Goal: Task Accomplishment & Management: Manage account settings

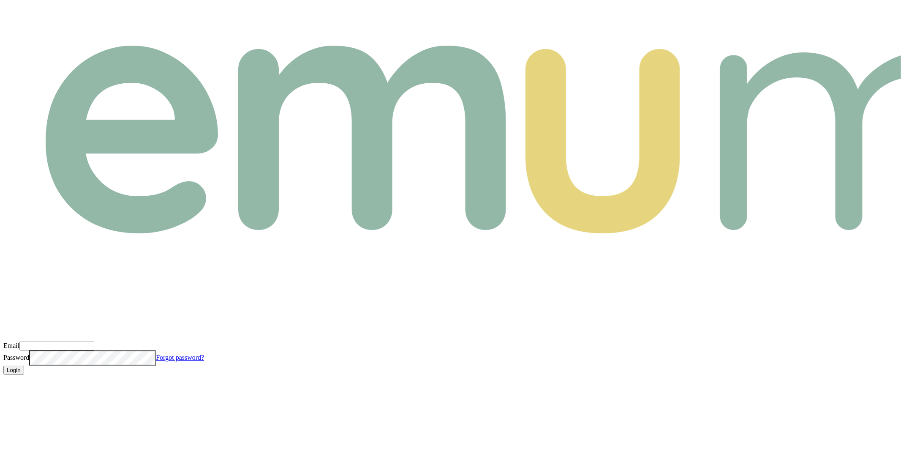
click at [94, 341] on input "Email" at bounding box center [56, 345] width 75 height 9
click at [3, 381] on com-1password-button at bounding box center [3, 381] width 0 height 0
type input "m@emumoney.com.au"
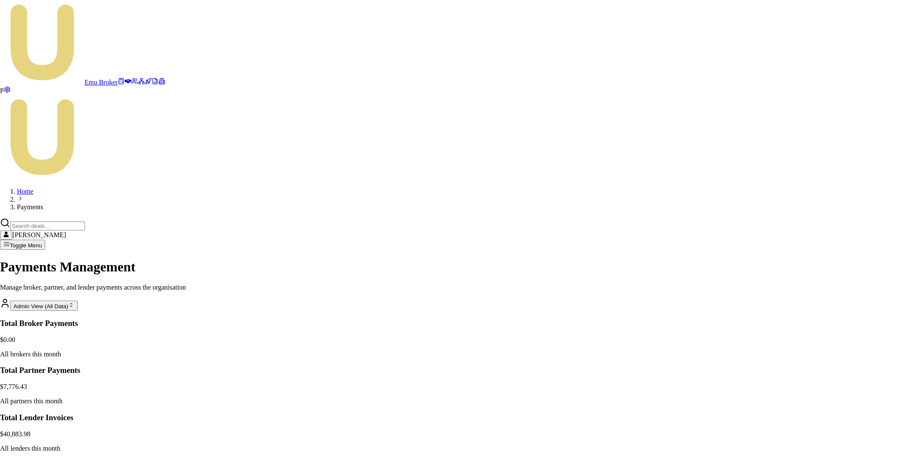
drag, startPoint x: 368, startPoint y: 188, endPoint x: 515, endPoint y: 247, distance: 159.3
copy div "Generate Payment Run Find eligible deals and create draft invoices for review. …"
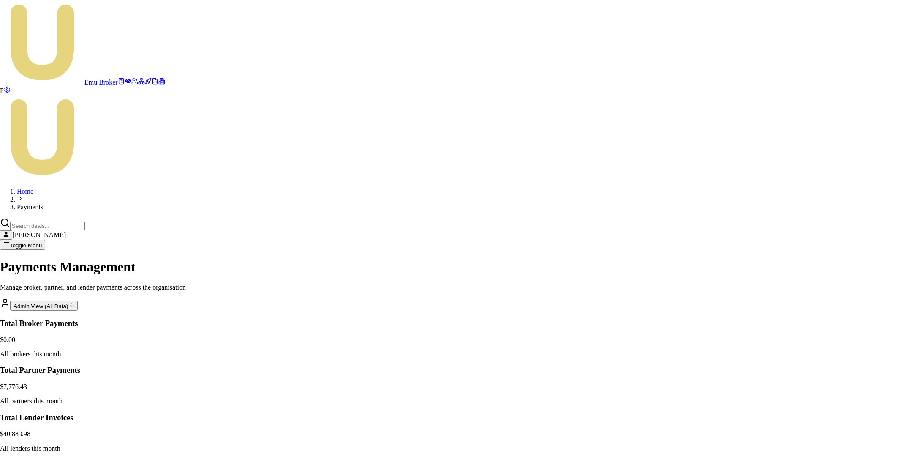
type input "[DATE]"
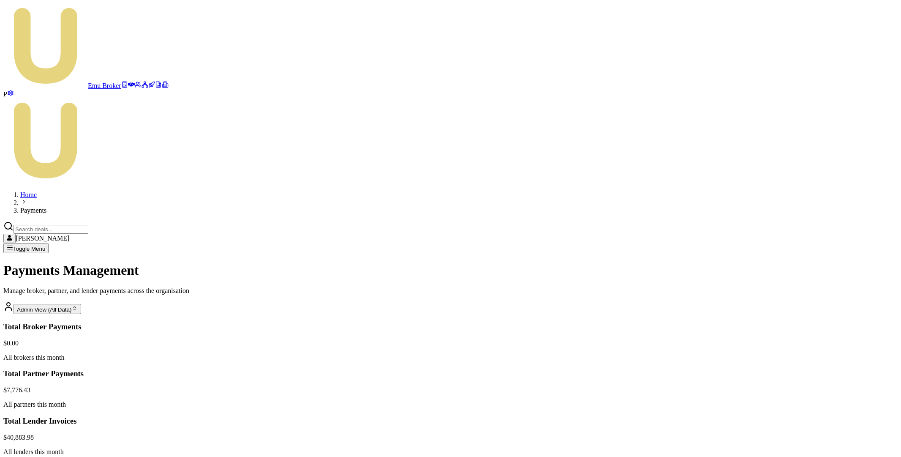
click at [7, 98] on span "P" at bounding box center [5, 93] width 4 height 7
click at [8, 98] on span "T" at bounding box center [5, 93] width 4 height 7
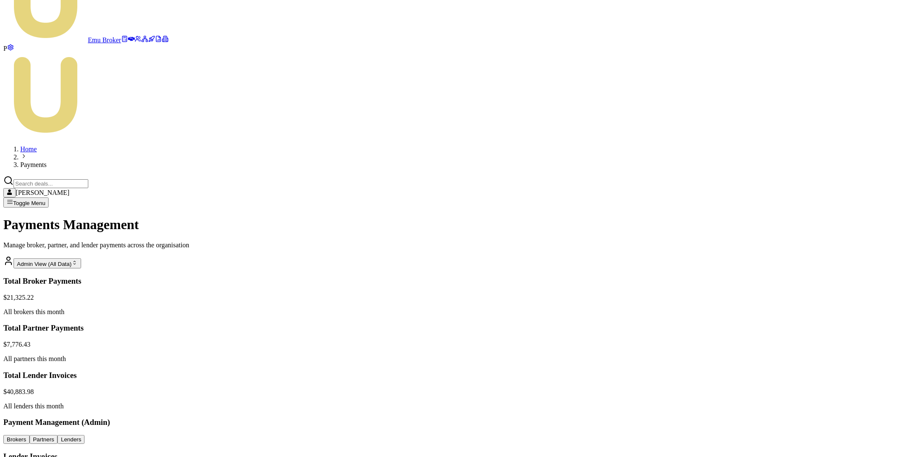
scroll to position [72, 0]
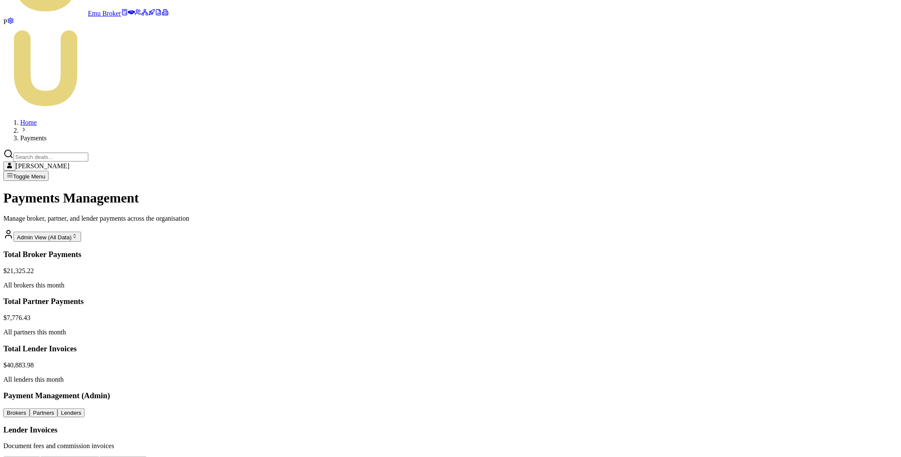
click at [845, 335] on html "Emu Broker P Home Payments Matt Leeburn Toggle Menu Payments Management Manage …" at bounding box center [450, 360] width 901 height 864
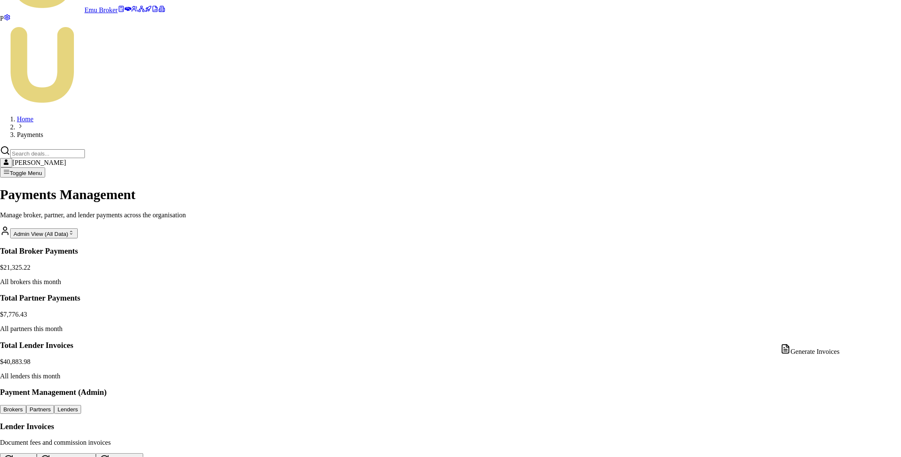
click at [840, 352] on div "Generate Invoices" at bounding box center [810, 350] width 59 height 12
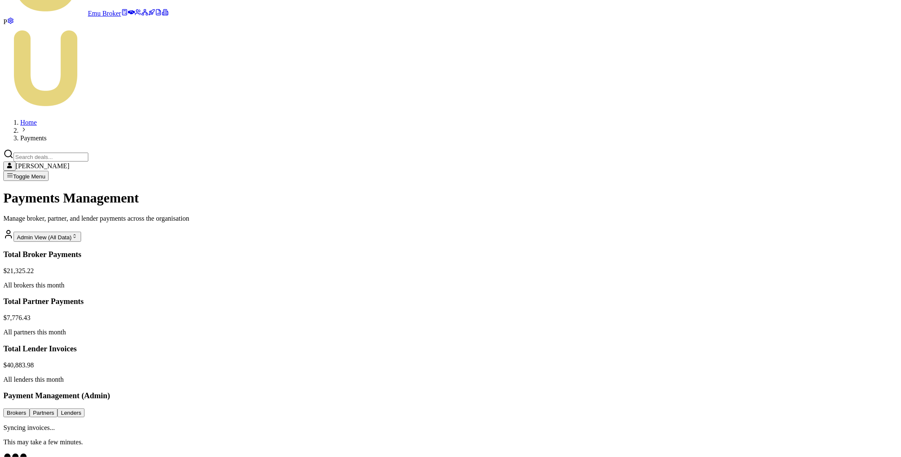
scroll to position [0, 0]
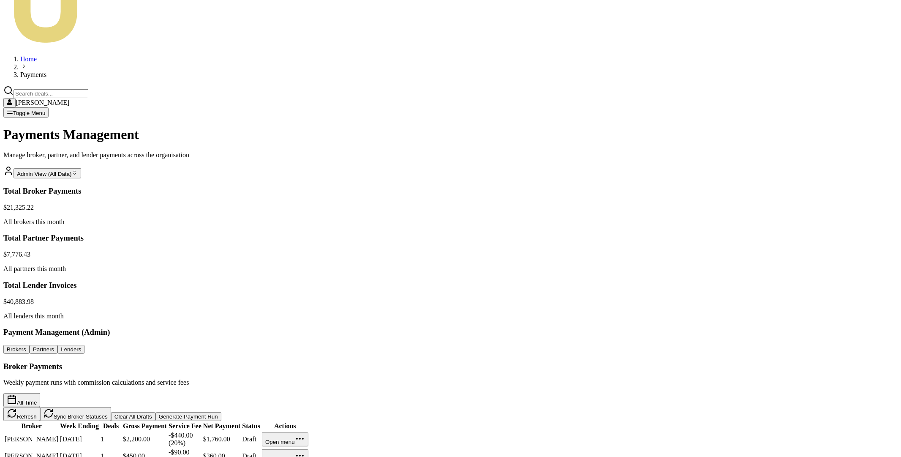
scroll to position [54, 0]
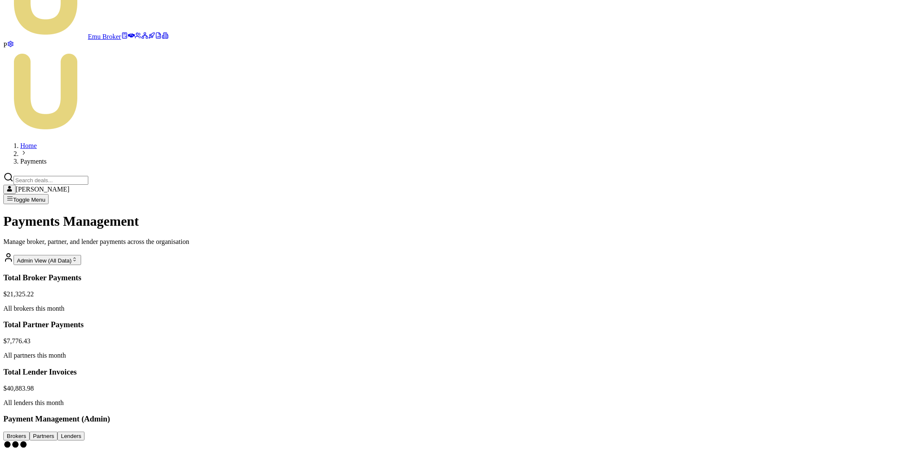
scroll to position [0, 0]
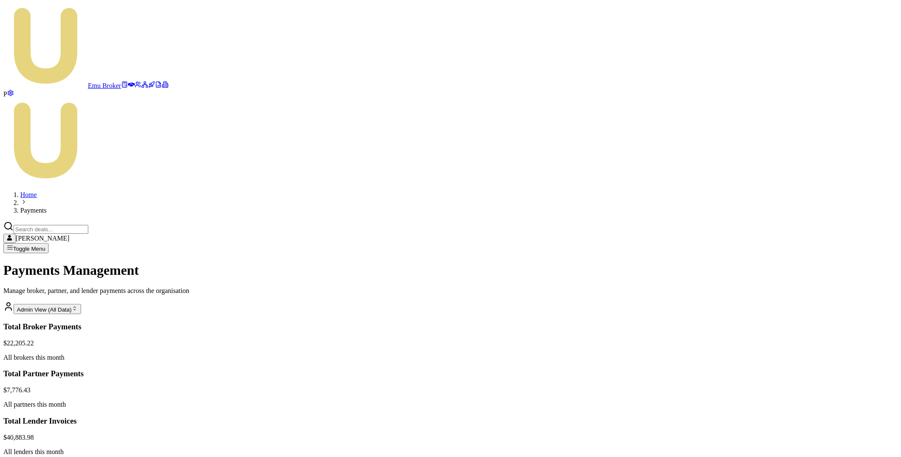
click at [809, 348] on html "Emu Broker P Home Payments Matt Leeburn Toggle Menu Payments Management Manage …" at bounding box center [450, 354] width 901 height 708
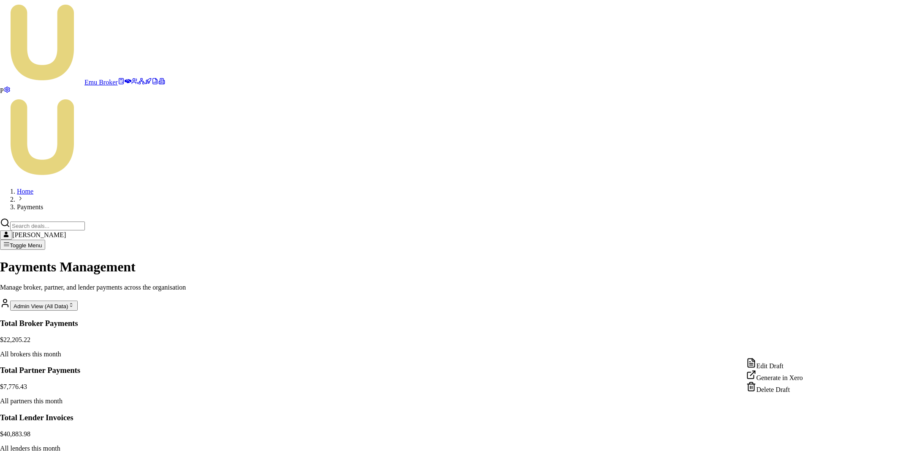
click at [791, 365] on div "Edit Draft" at bounding box center [775, 364] width 57 height 12
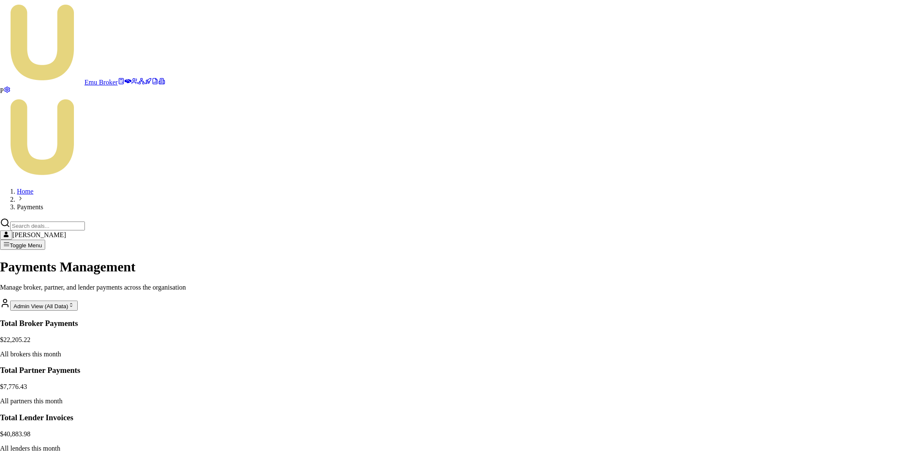
type input "INV-9999 Equifax July"
drag, startPoint x: 540, startPoint y: 270, endPoint x: 554, endPoint y: 270, distance: 14.4
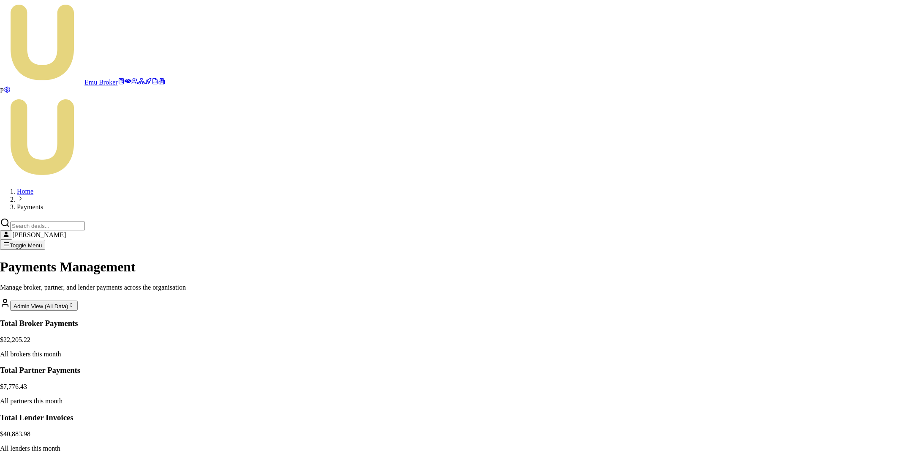
drag, startPoint x: 554, startPoint y: 270, endPoint x: 559, endPoint y: 270, distance: 4.6
type input "53"
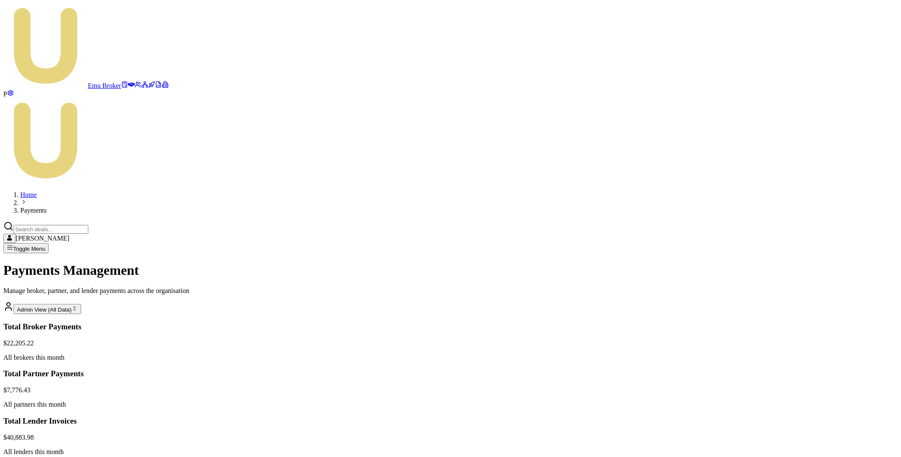
click at [807, 392] on html "Emu Broker P Home Payments Matt Leeburn Toggle Menu Payments Management Manage …" at bounding box center [450, 354] width 901 height 708
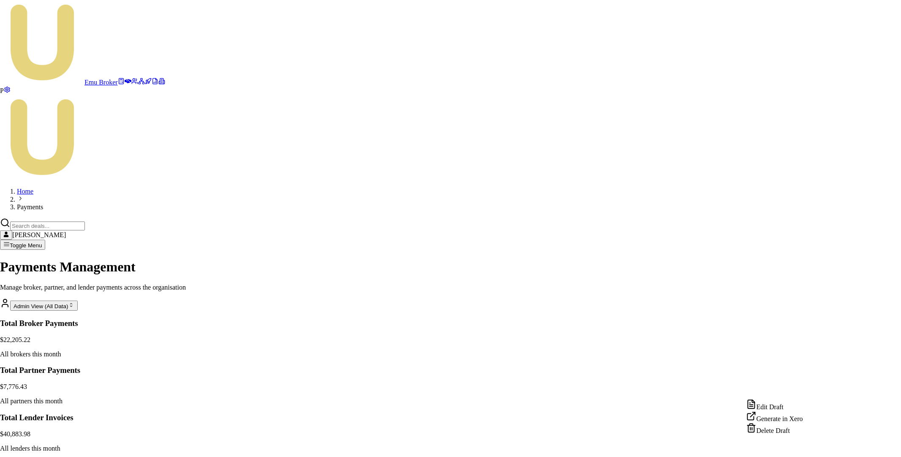
click at [779, 423] on div "Generate in Xero" at bounding box center [775, 417] width 57 height 12
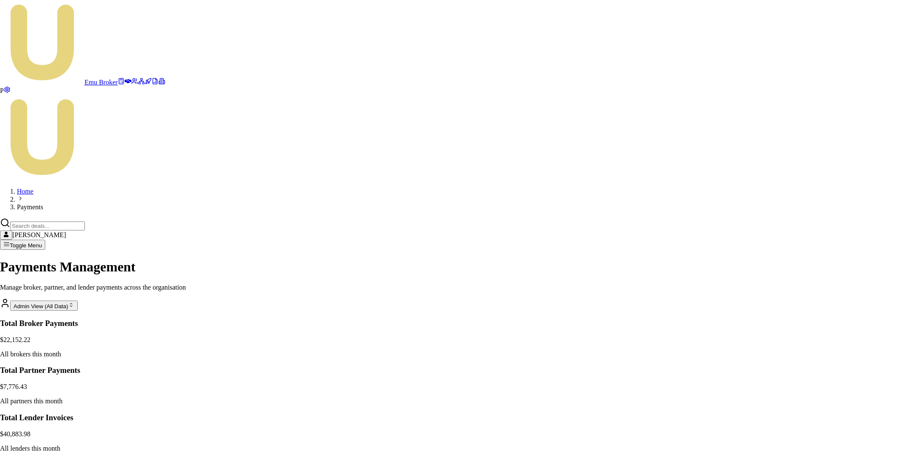
click at [810, 393] on html "Emu Broker P Home Payments [PERSON_NAME] Toggle Menu Payments Management Manage…" at bounding box center [450, 352] width 901 height 704
click at [812, 390] on html "Emu Broker P Home Payments [PERSON_NAME] Toggle Menu Payments Management Manage…" at bounding box center [450, 352] width 901 height 704
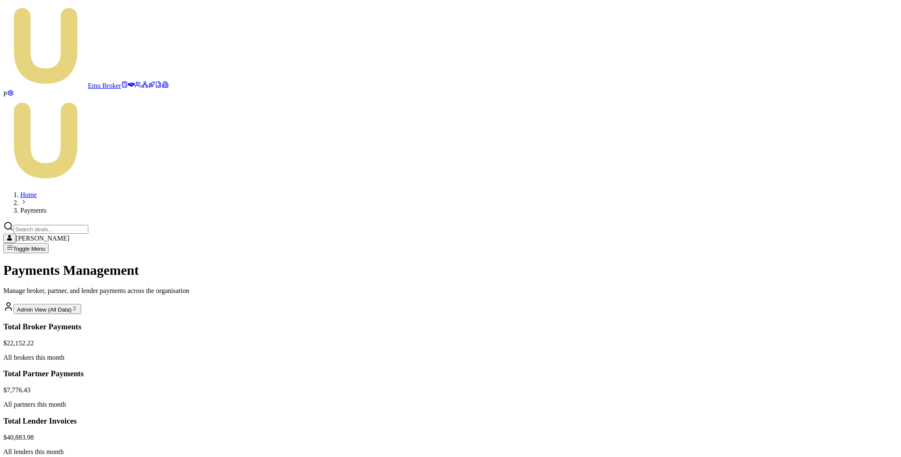
click at [811, 366] on html "Emu Broker P Home Payments [PERSON_NAME] Toggle Menu Payments Management Manage…" at bounding box center [450, 354] width 901 height 708
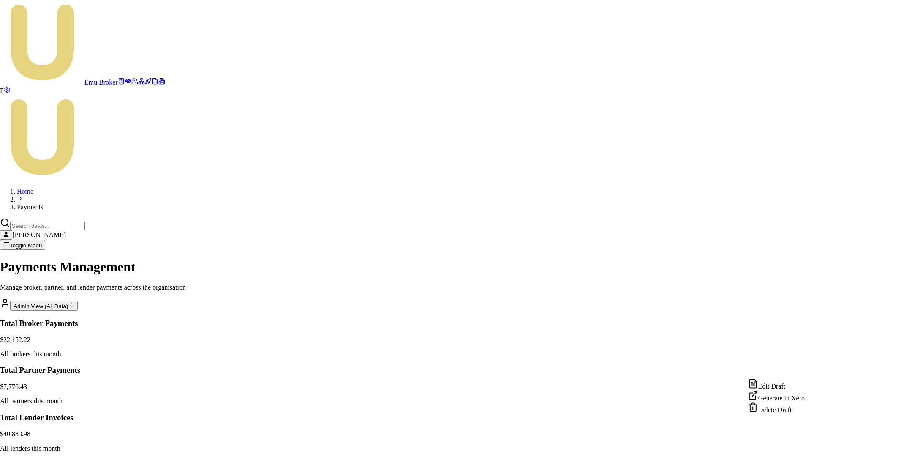
click at [828, 401] on html "Emu Broker P Home Payments [PERSON_NAME] Toggle Menu Payments Management Manage…" at bounding box center [450, 352] width 901 height 704
click at [813, 390] on html "Emu Broker P Home Payments Matt Leeburn Toggle Menu Payments Management Manage …" at bounding box center [450, 352] width 901 height 704
click at [826, 409] on html "Emu Broker P Home Payments Matt Leeburn Toggle Menu Payments Management Manage …" at bounding box center [450, 352] width 901 height 704
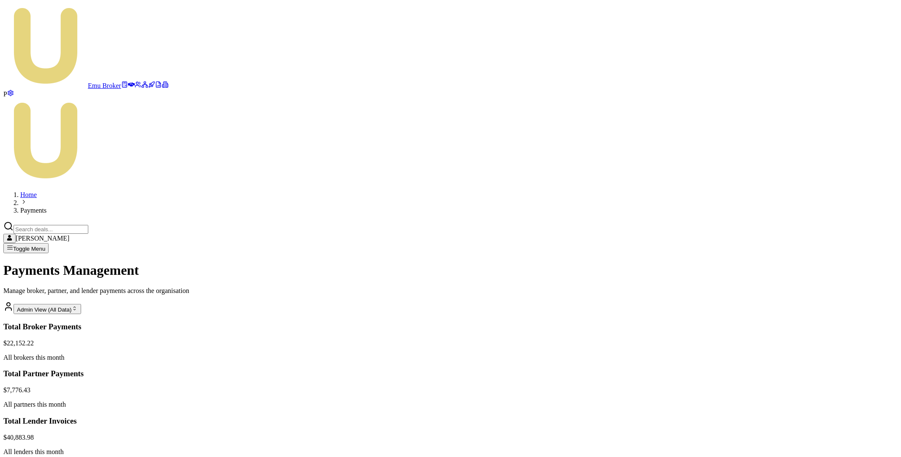
click at [811, 374] on html "Emu Broker P Home Payments Matt Leeburn Toggle Menu Payments Management Manage …" at bounding box center [450, 354] width 901 height 708
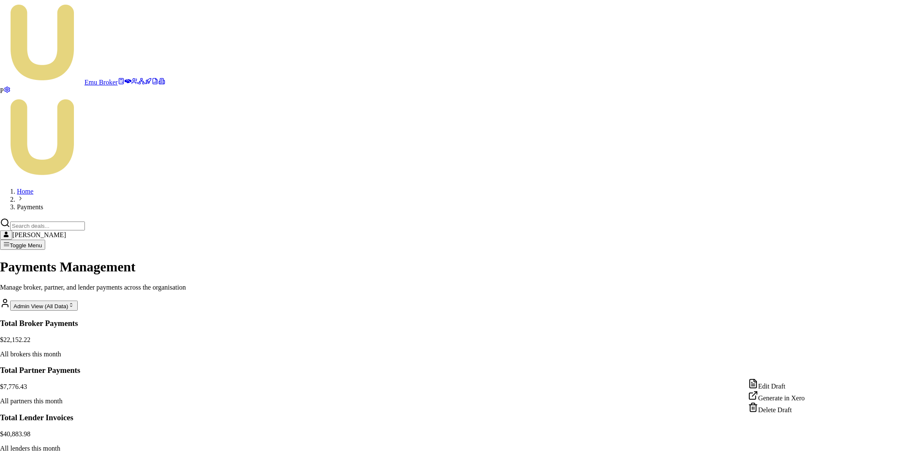
click at [833, 413] on html "Emu Broker P Home Payments Matt Leeburn Toggle Menu Payments Management Manage …" at bounding box center [450, 352] width 901 height 704
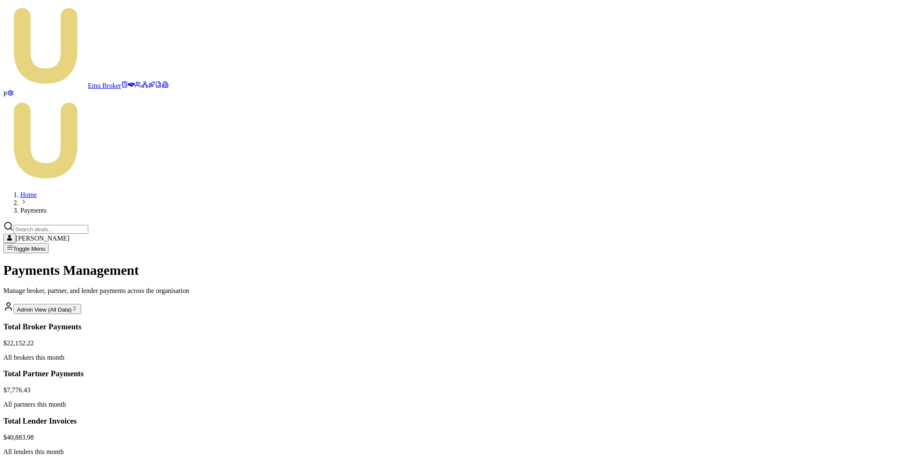
click at [815, 392] on html "Emu Broker P Home Payments Matt Leeburn Toggle Menu Payments Management Manage …" at bounding box center [450, 354] width 901 height 708
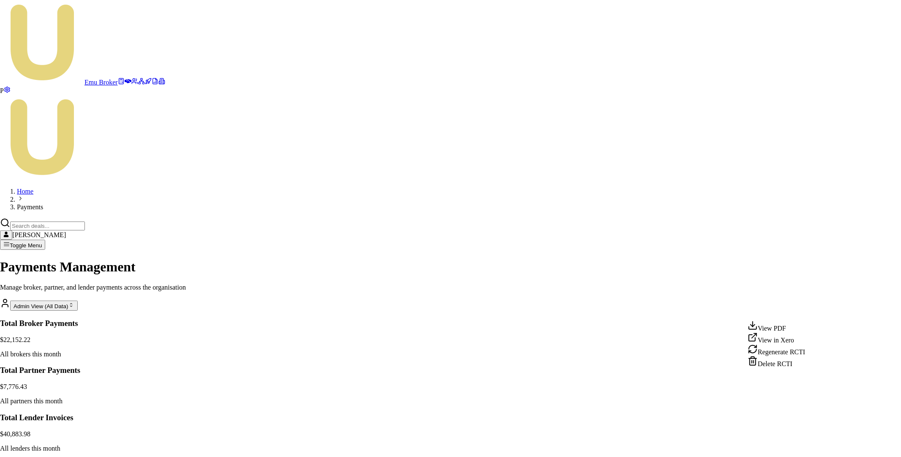
click at [809, 389] on html "Emu Broker P Home Payments Matt Leeburn Toggle Menu Payments Management Manage …" at bounding box center [450, 352] width 901 height 704
click at [794, 368] on div "Delete RCTI" at bounding box center [776, 362] width 57 height 12
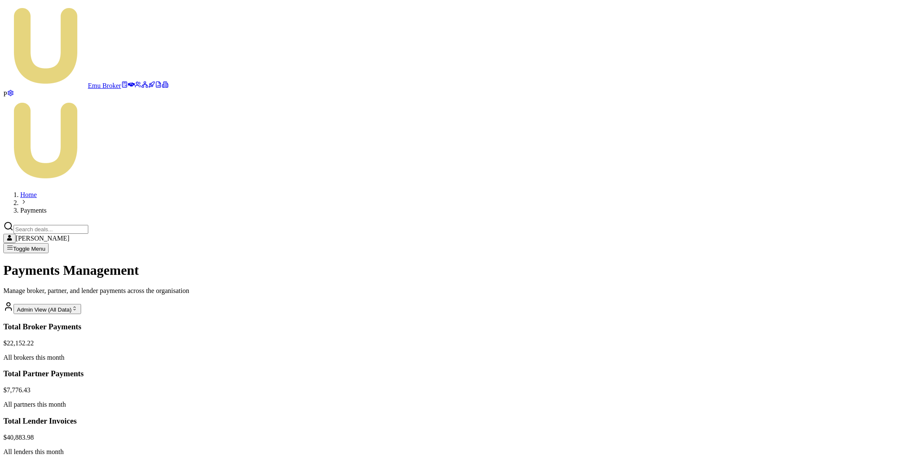
click at [808, 390] on html "Emu Broker P Home Payments Matt Leeburn Toggle Menu Payments Management Manage …" at bounding box center [450, 354] width 901 height 708
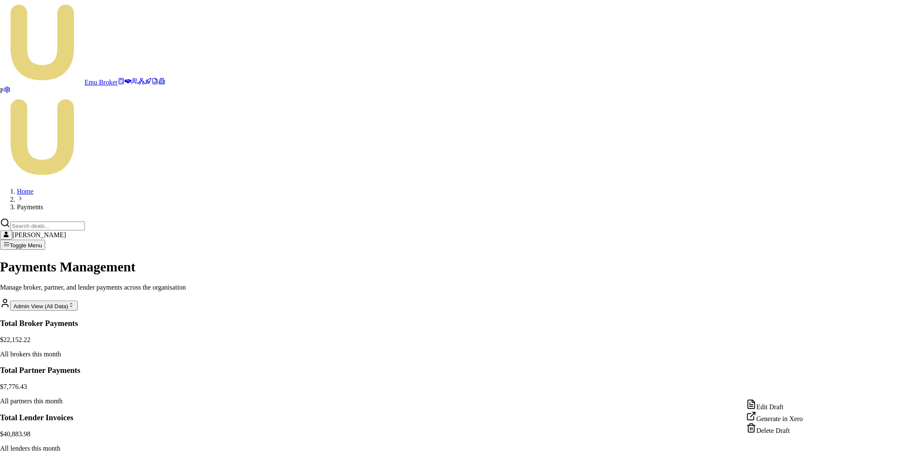
click at [793, 408] on div "Edit Draft" at bounding box center [775, 405] width 57 height 12
type input "INV-999 Equifax"
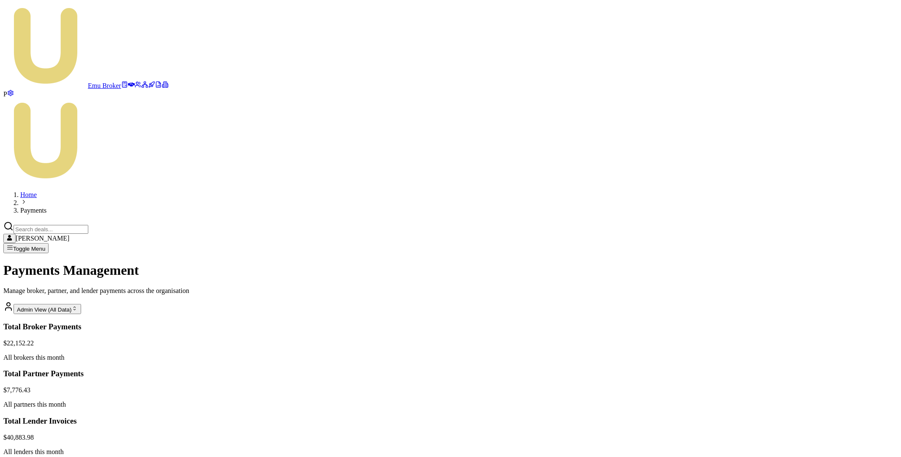
click at [809, 390] on html "Emu Broker P Home Payments Matt Leeburn Toggle Menu Payments Management Manage …" at bounding box center [450, 354] width 901 height 708
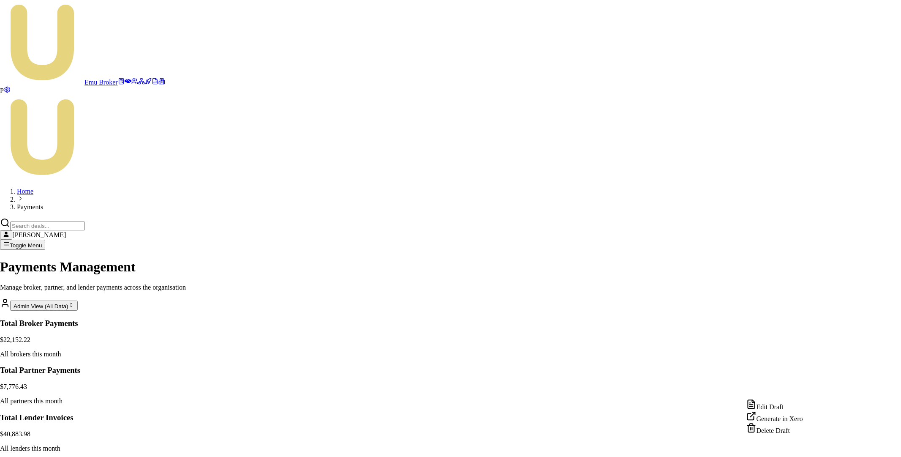
click at [791, 408] on div "Edit Draft" at bounding box center [775, 405] width 57 height 12
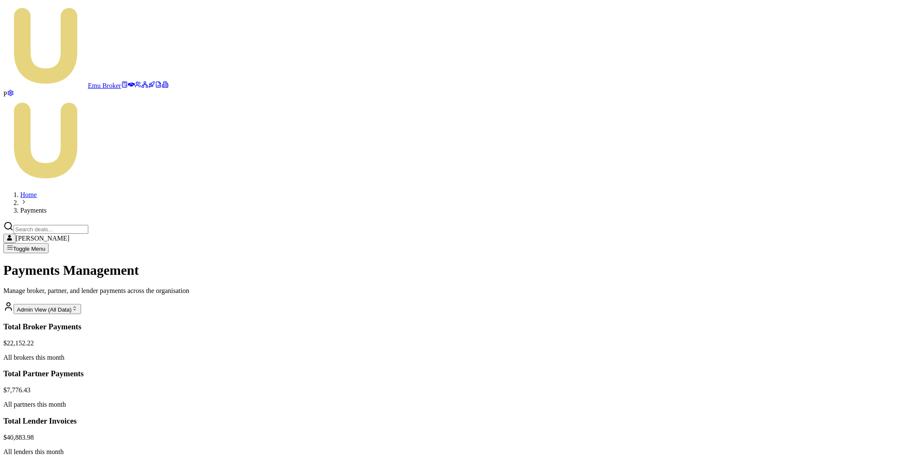
click at [808, 390] on html "Emu Broker P Home Payments Matt Leeburn Toggle Menu Payments Management Manage …" at bounding box center [450, 354] width 901 height 708
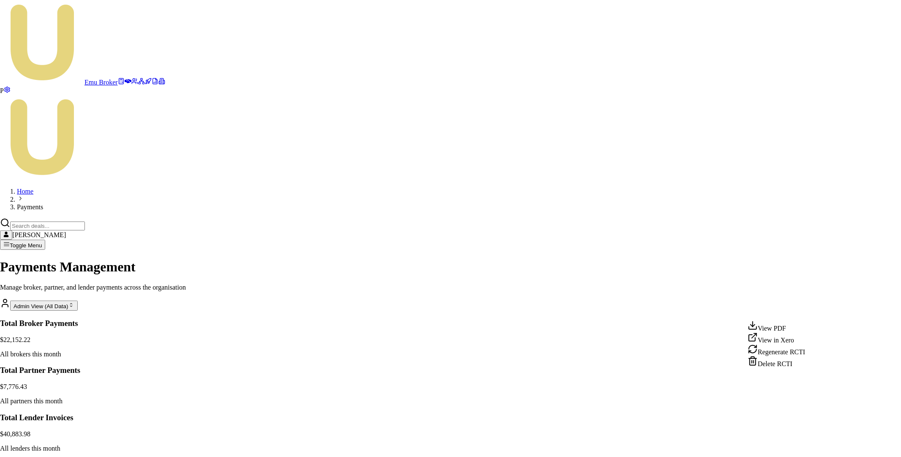
click at [781, 330] on div "View PDF" at bounding box center [776, 326] width 57 height 12
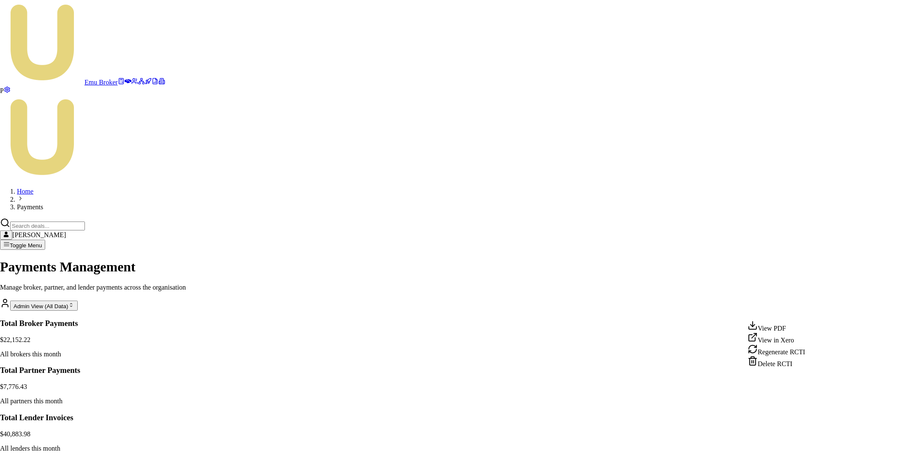
click at [812, 390] on html "Emu Broker P Home Payments Matt Leeburn Toggle Menu Payments Management Manage …" at bounding box center [450, 352] width 901 height 704
click at [782, 368] on div "Delete RCTI" at bounding box center [776, 362] width 57 height 12
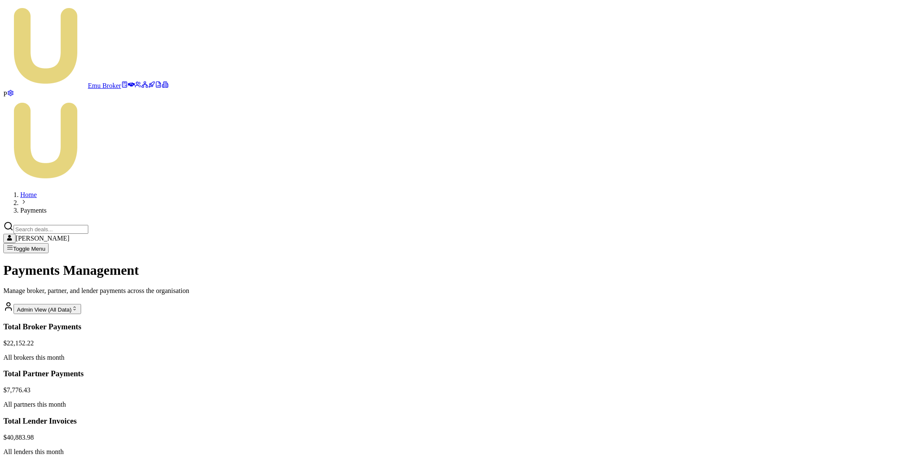
click at [809, 389] on html "Emu Broker P Home Payments Matt Leeburn Toggle Menu Payments Management Manage …" at bounding box center [450, 354] width 901 height 708
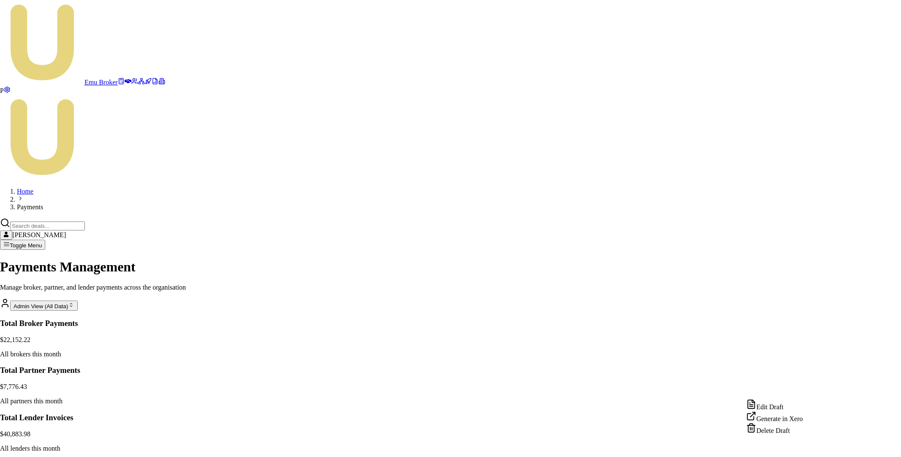
click at [785, 408] on div "Edit Draft" at bounding box center [775, 405] width 57 height 12
type input "INV-9999"
drag, startPoint x: 526, startPoint y: 272, endPoint x: 558, endPoint y: 271, distance: 32.5
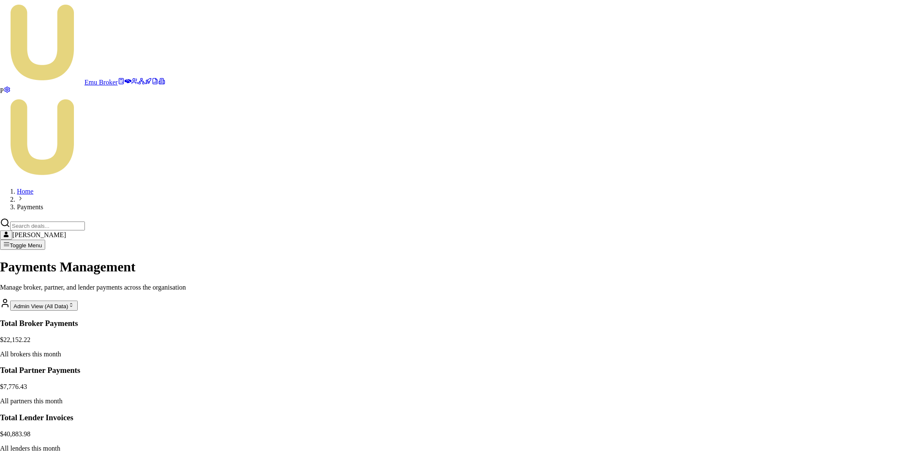
type input "54"
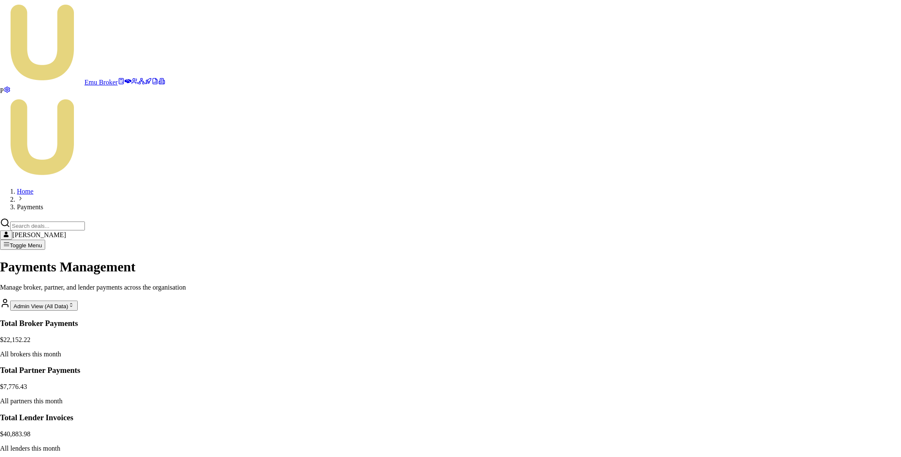
type input "INV-8888 Printing"
type input "INV-9999 Equifax"
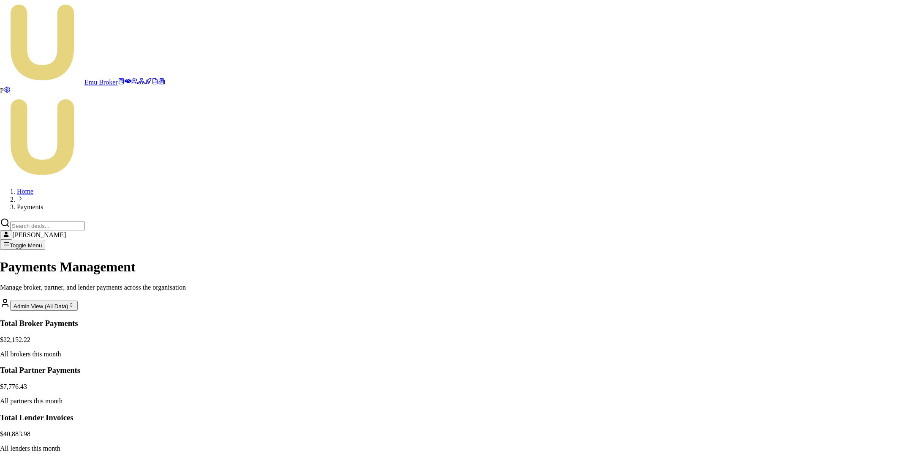
drag, startPoint x: 536, startPoint y: 286, endPoint x: 560, endPoint y: 286, distance: 24.1
type input "23"
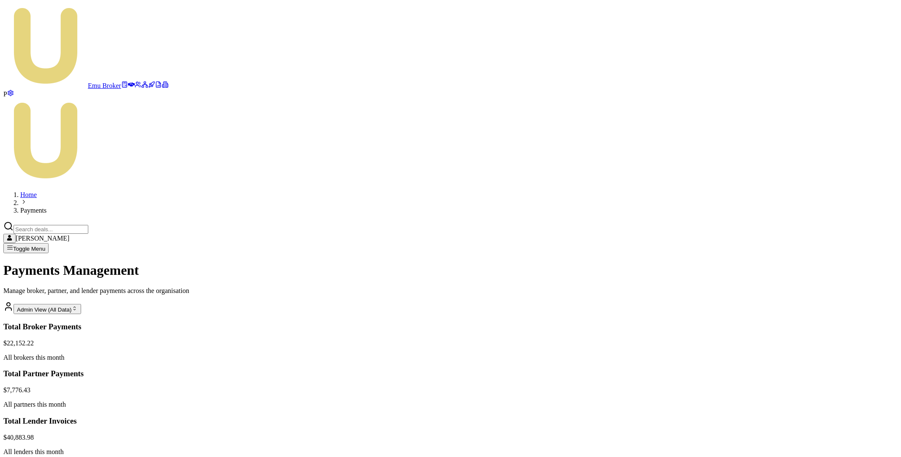
click at [809, 391] on html "Emu Broker P Home Payments Matt Leeburn Toggle Menu Payments Management Manage …" at bounding box center [450, 354] width 901 height 708
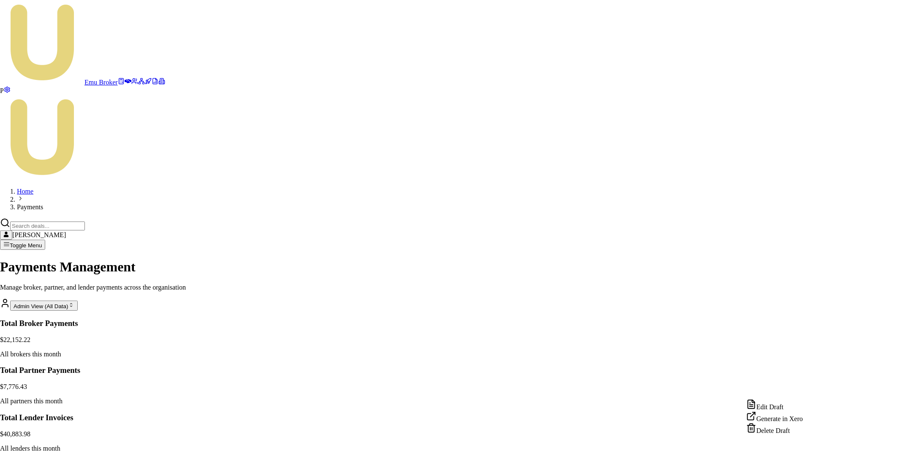
click at [784, 409] on div "Edit Draft" at bounding box center [775, 405] width 57 height 12
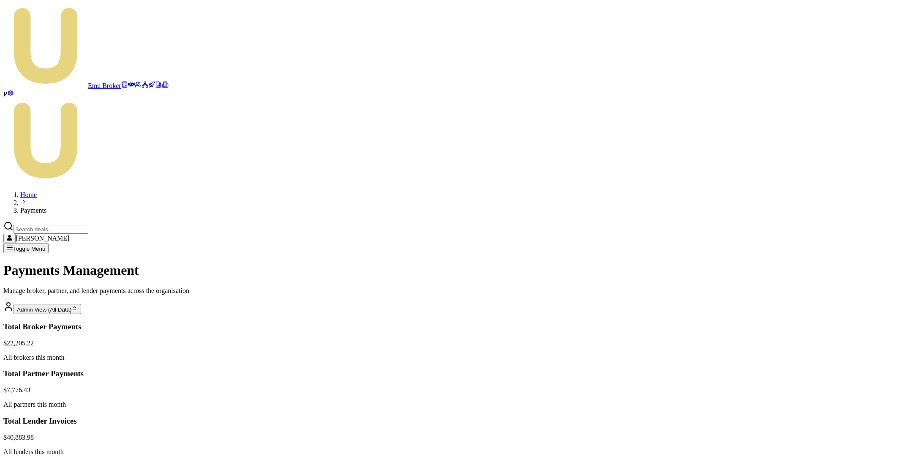
click at [810, 391] on html "Emu Broker P Home Payments Matt Leeburn Toggle Menu Payments Management Manage …" at bounding box center [450, 354] width 901 height 708
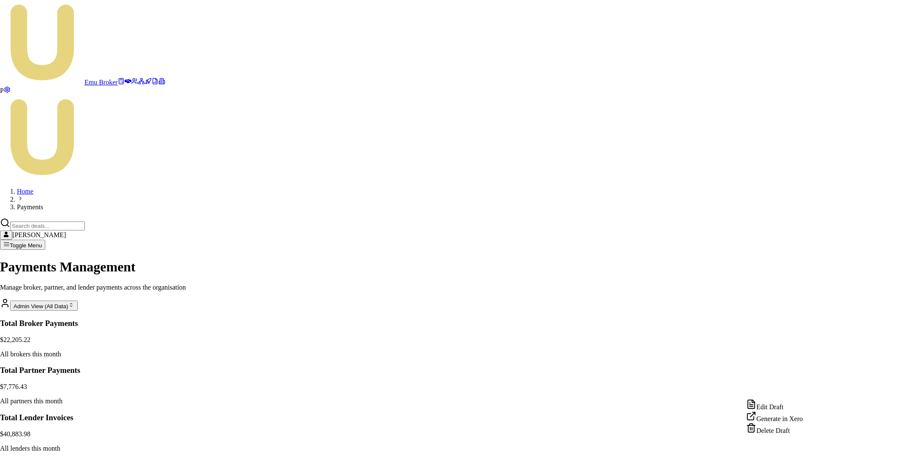
click at [785, 406] on div "Edit Draft" at bounding box center [775, 405] width 57 height 12
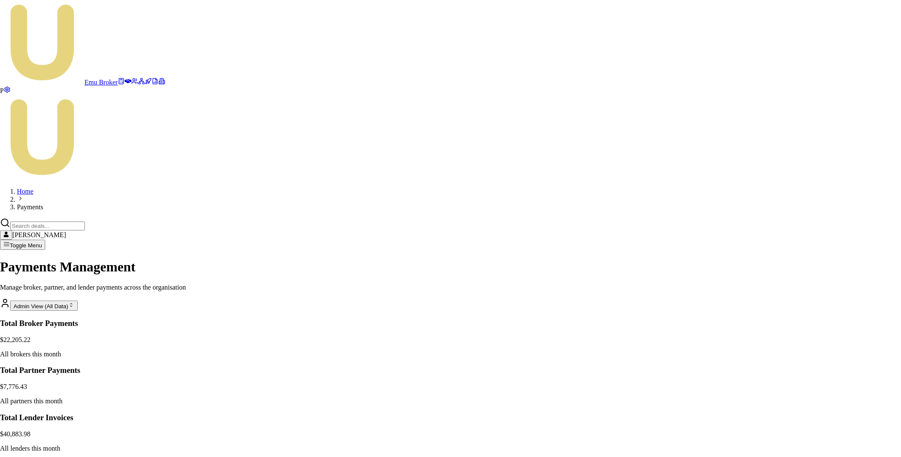
type input "INV-999"
type input "53"
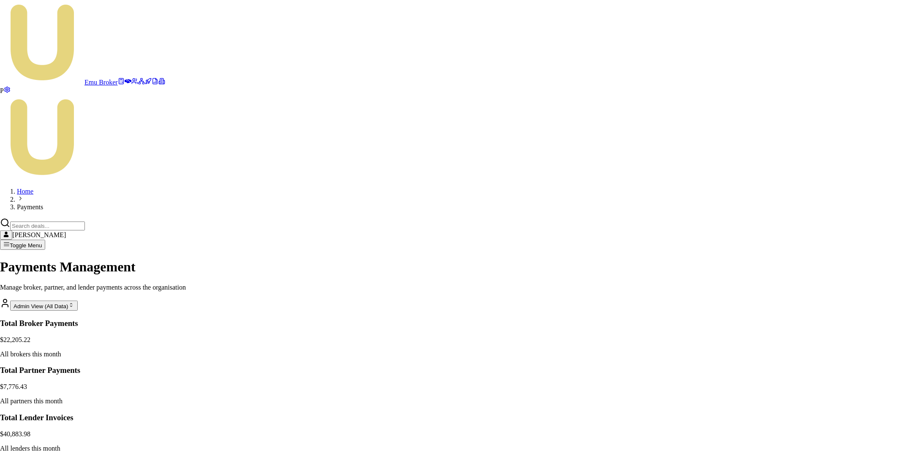
type input "INV-888"
drag, startPoint x: 542, startPoint y: 268, endPoint x: 558, endPoint y: 268, distance: 16.5
type input "12"
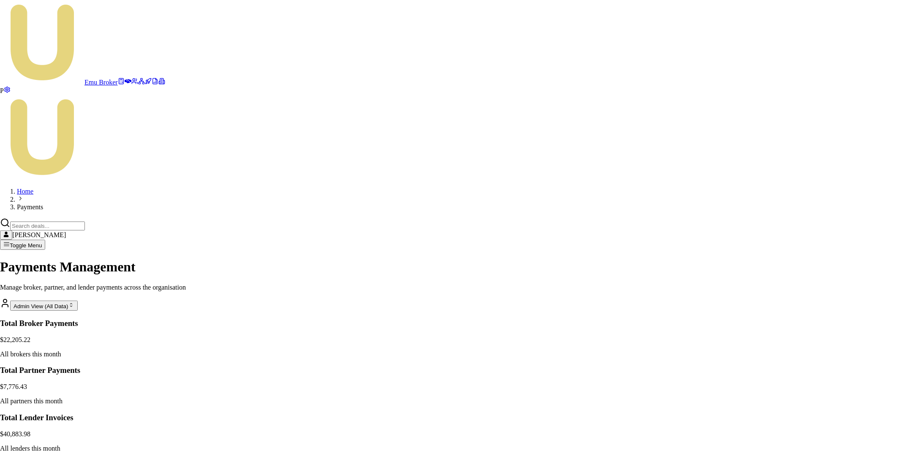
type input "INV-888 - printing"
type input "INV-999 - equifax"
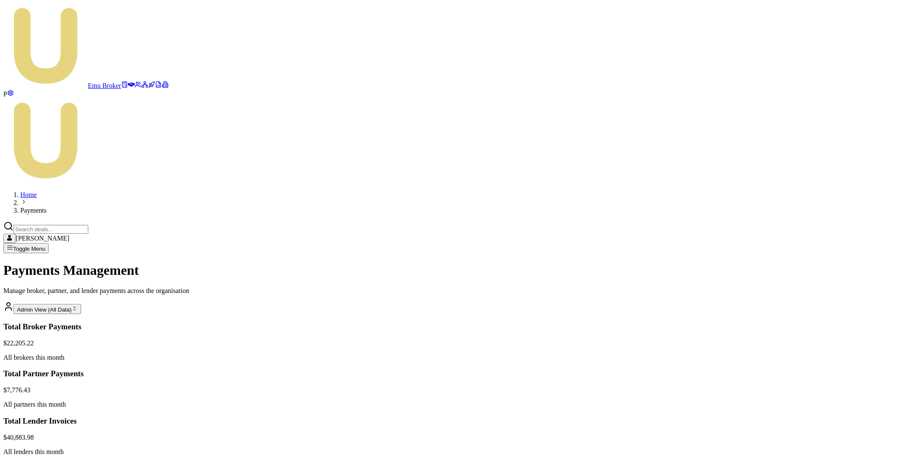
click at [809, 391] on html "Emu Broker P Home Payments Matt Leeburn Toggle Menu Payments Management Manage …" at bounding box center [450, 354] width 901 height 708
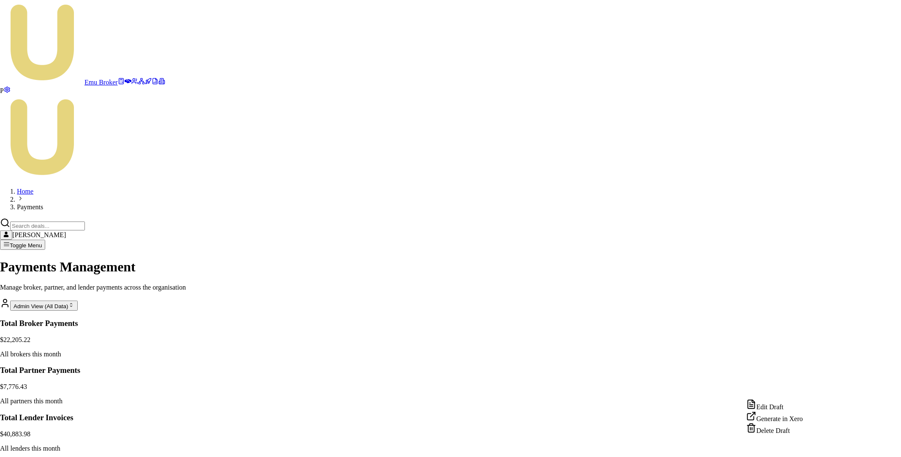
click at [785, 409] on div "Edit Draft" at bounding box center [775, 405] width 57 height 12
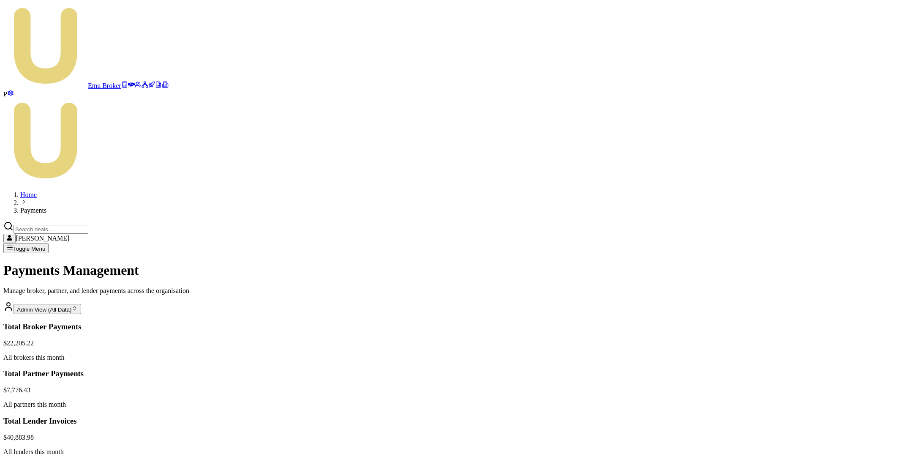
click at [809, 392] on html "Emu Broker P Home Payments [PERSON_NAME] Toggle Menu Payments Management Manage…" at bounding box center [450, 354] width 901 height 708
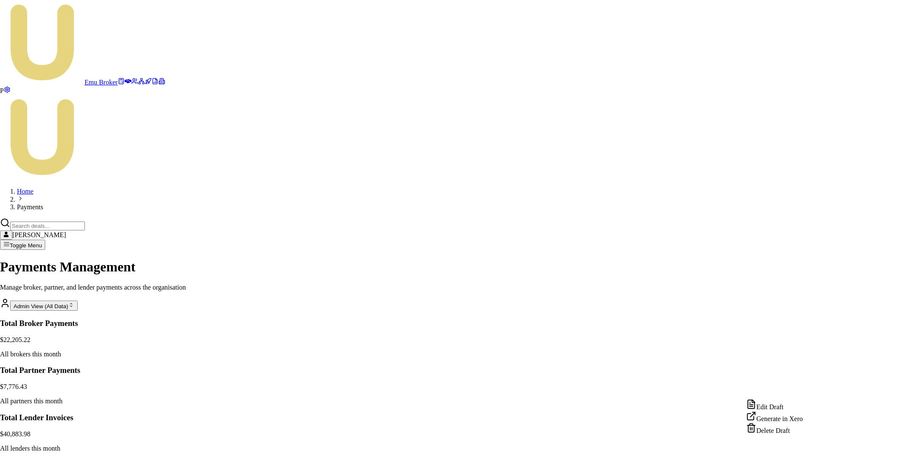
click at [780, 409] on div "Edit Draft" at bounding box center [775, 405] width 57 height 12
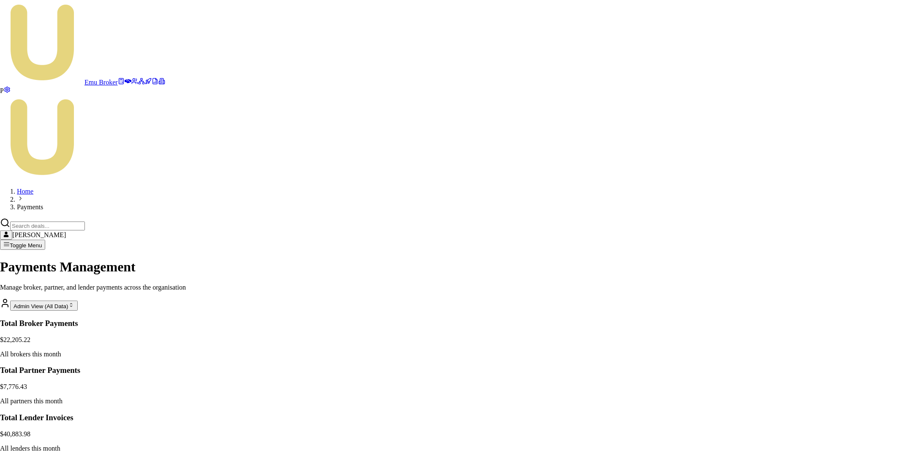
type input "INV-999"
type input "53"
type input "INV-999 - equifax"
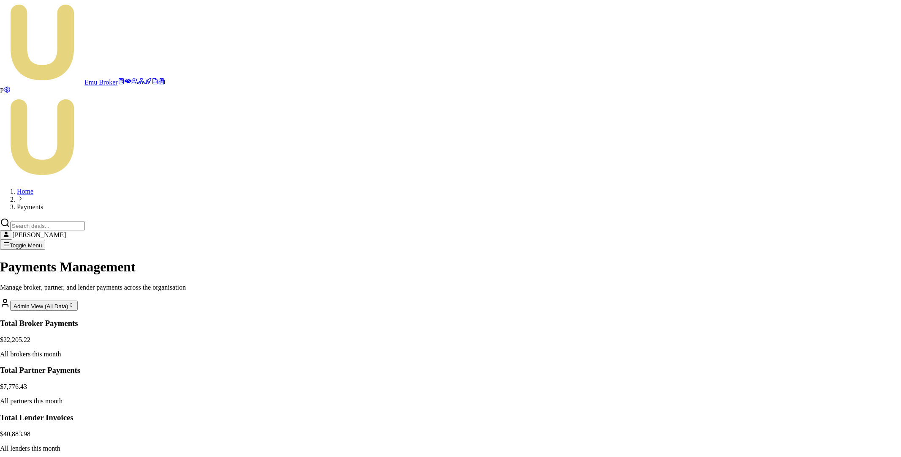
type input "INV-888 - printing"
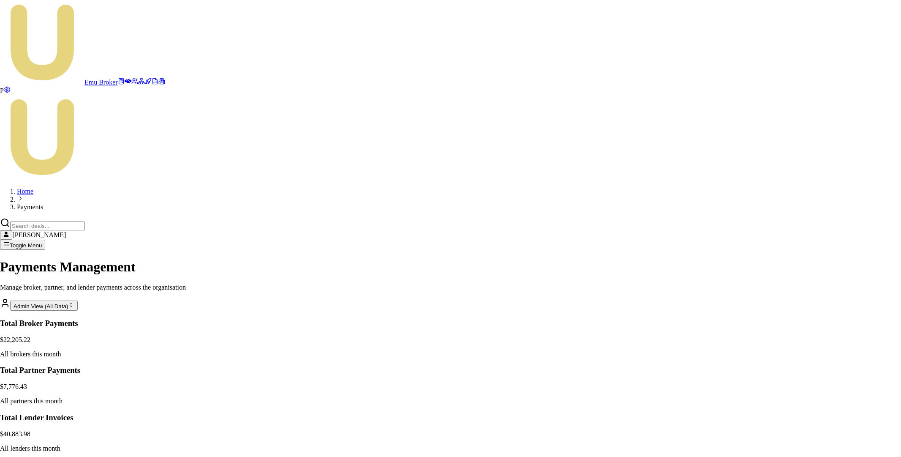
type input "12"
click at [808, 390] on html "Emu Broker P Home Payments [PERSON_NAME] Toggle Menu Payments Management Manage…" at bounding box center [450, 352] width 901 height 704
click at [784, 406] on div "Edit Draft" at bounding box center [775, 405] width 57 height 12
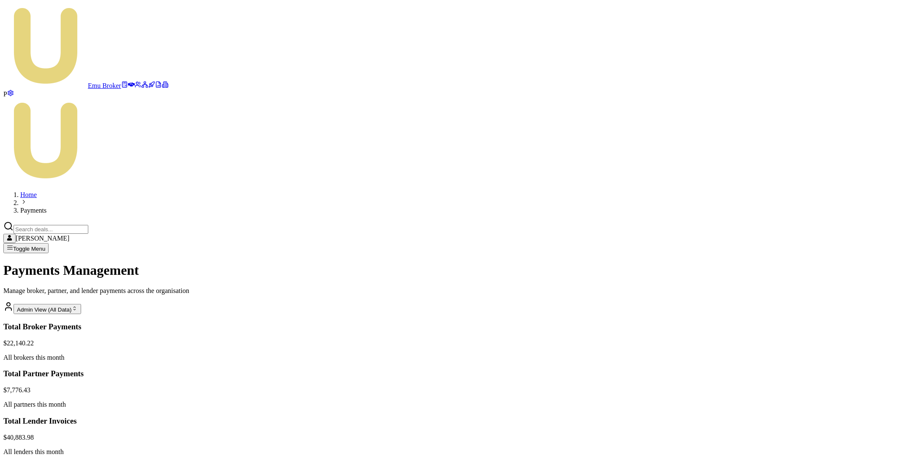
click at [809, 387] on html "Emu Broker P Home Payments [PERSON_NAME] Toggle Menu Payments Management Manage…" at bounding box center [450, 354] width 901 height 708
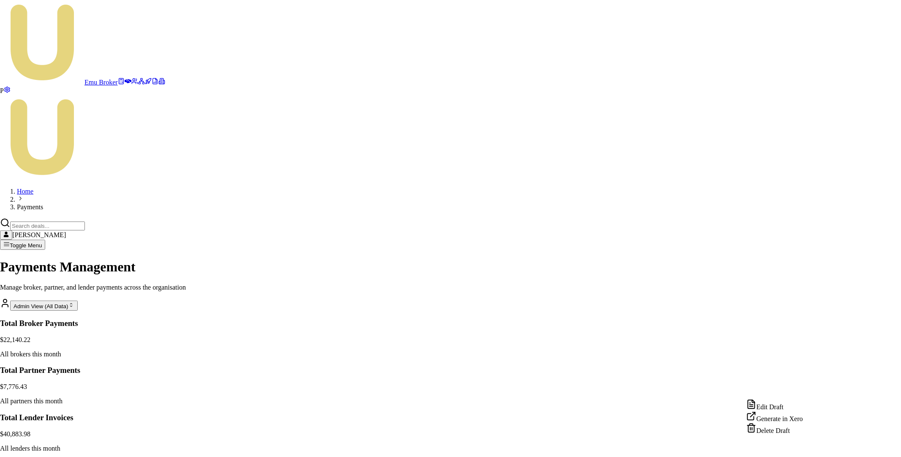
click at [783, 406] on div "Edit Draft" at bounding box center [775, 405] width 57 height 12
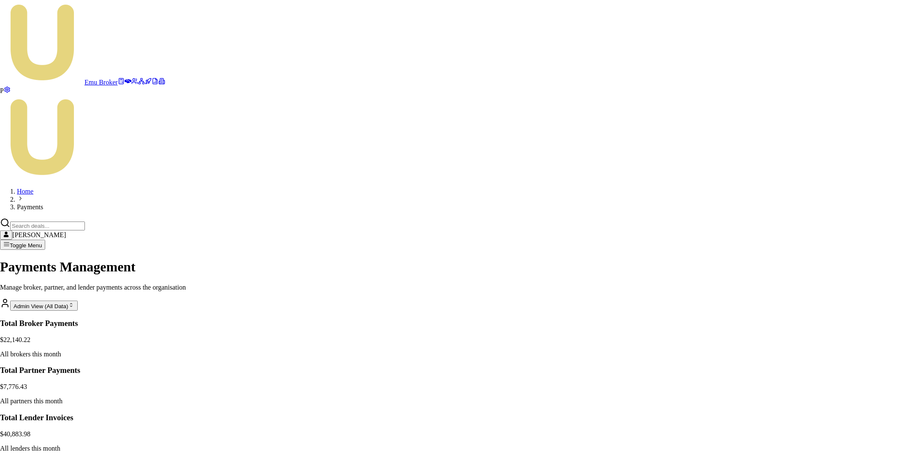
type input "INV-999"
type input "53"
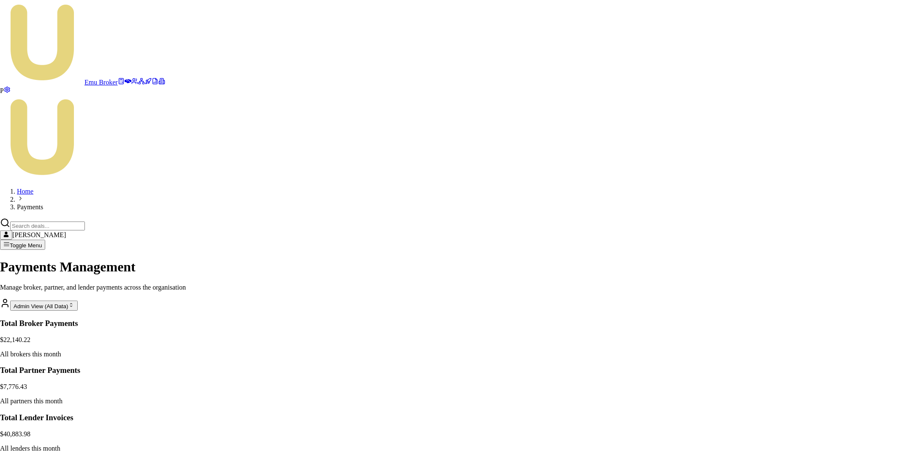
type input "INV-888"
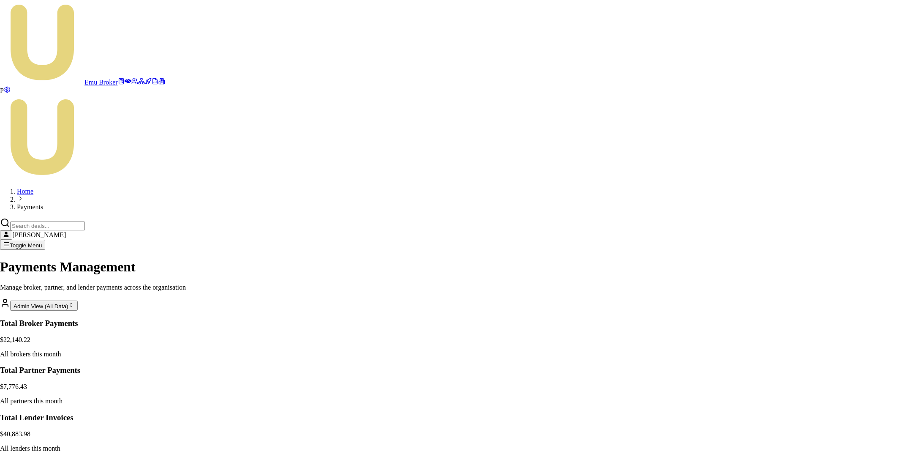
type input "12"
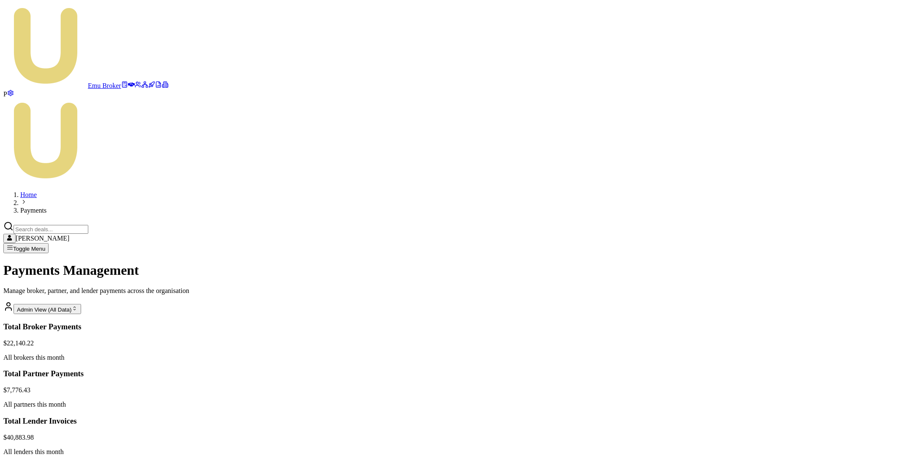
click at [808, 390] on html "Emu Broker P Home Payments [PERSON_NAME] Toggle Menu Payments Management Manage…" at bounding box center [450, 354] width 901 height 708
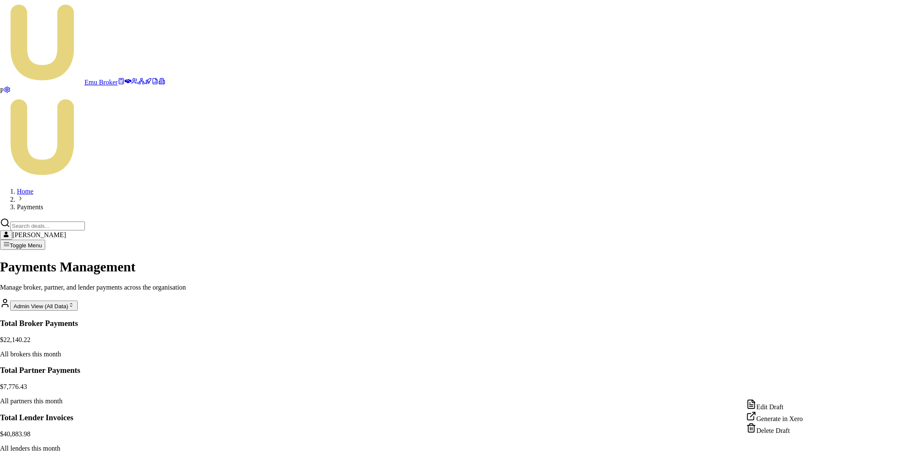
click at [781, 408] on div "Edit Draft" at bounding box center [775, 405] width 57 height 12
drag, startPoint x: 278, startPoint y: 286, endPoint x: 546, endPoint y: 295, distance: 268.5
copy p "Note: Individual line items will be preserved when you click "Generate in Xero"…"
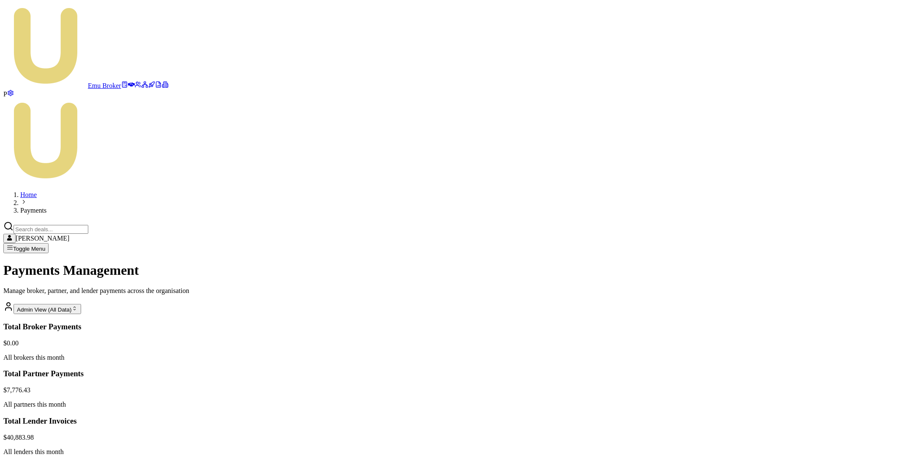
click at [809, 348] on html "Emu Broker P Home Payments Matt Leeburn Toggle Menu Payments Management Manage …" at bounding box center [450, 354] width 901 height 708
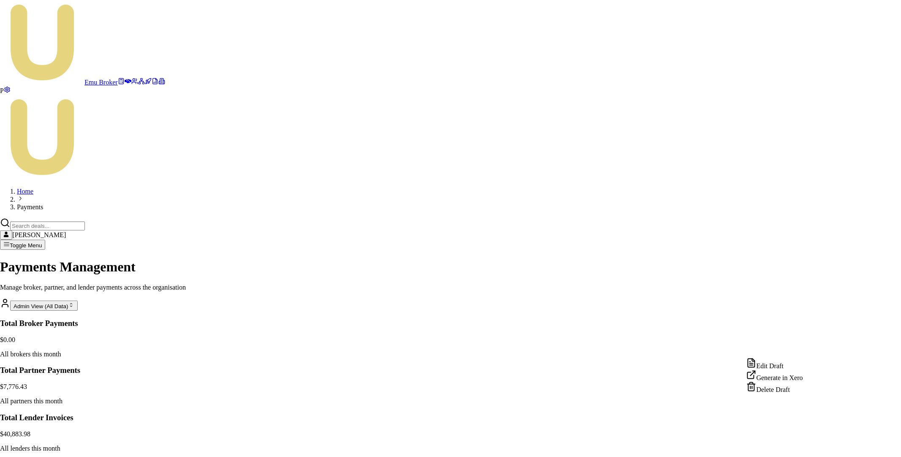
click at [787, 365] on div "Edit Draft" at bounding box center [775, 364] width 57 height 12
type input "INV-999 Equifax"
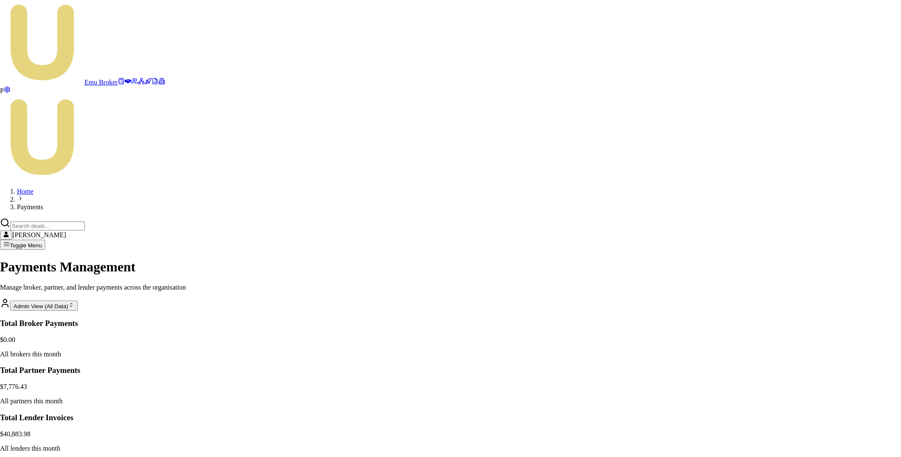
type input "53"
type input "INV-888 Printing"
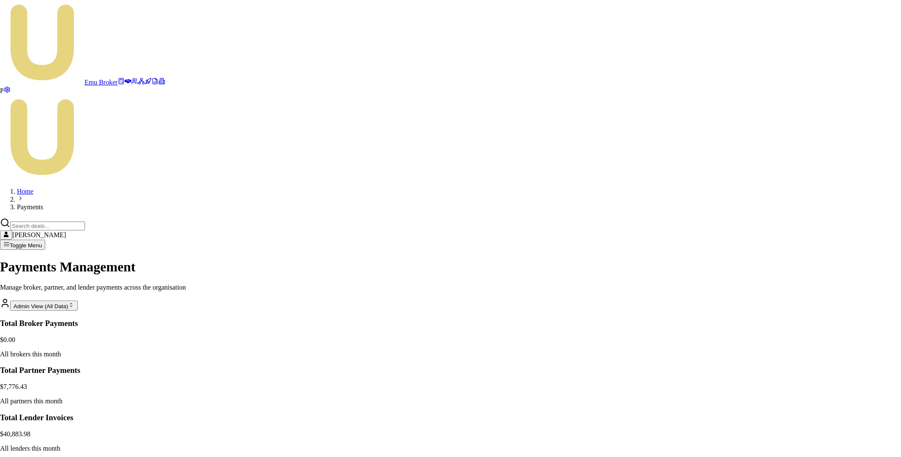
type input "12"
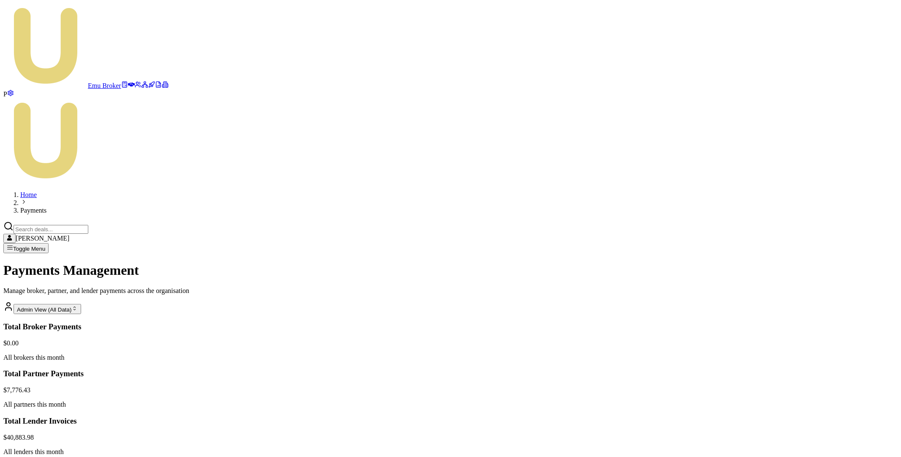
click at [807, 392] on html "Emu Broker P Home Payments Matt Leeburn Toggle Menu Payments Management Manage …" at bounding box center [450, 354] width 901 height 708
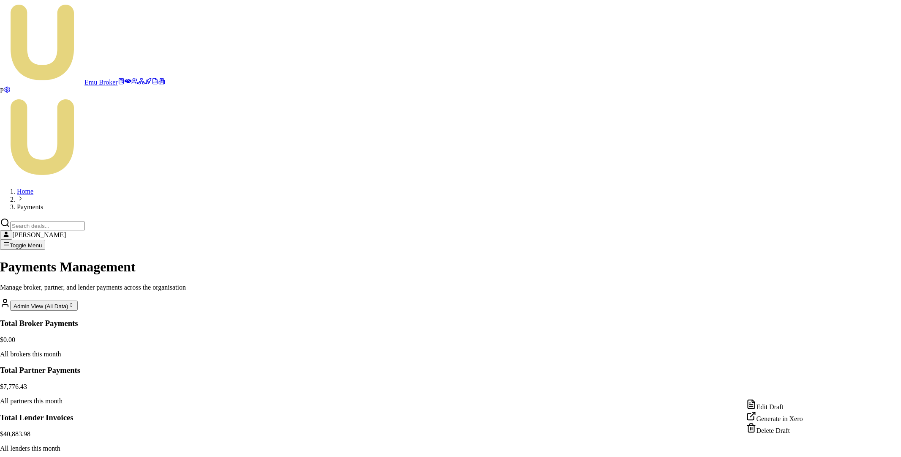
click at [786, 408] on div "Edit Draft" at bounding box center [775, 405] width 57 height 12
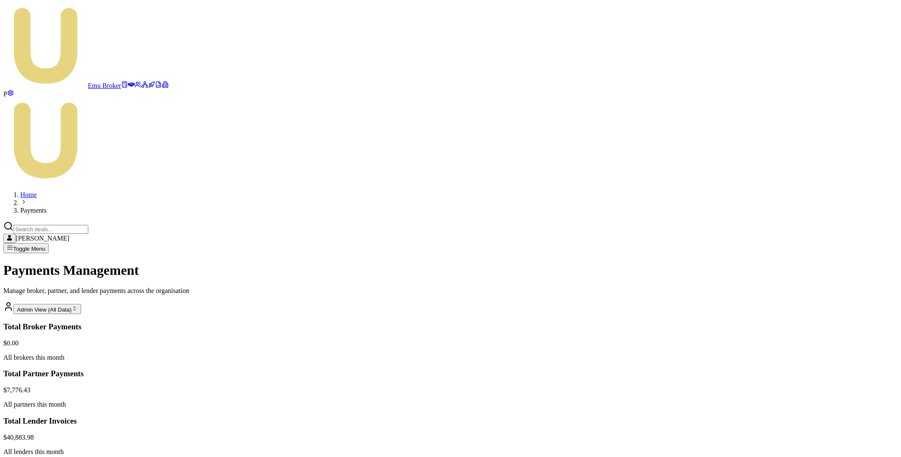
click at [809, 390] on html "Emu Broker P Home Payments Matt Leeburn Toggle Menu Payments Management Manage …" at bounding box center [450, 354] width 901 height 708
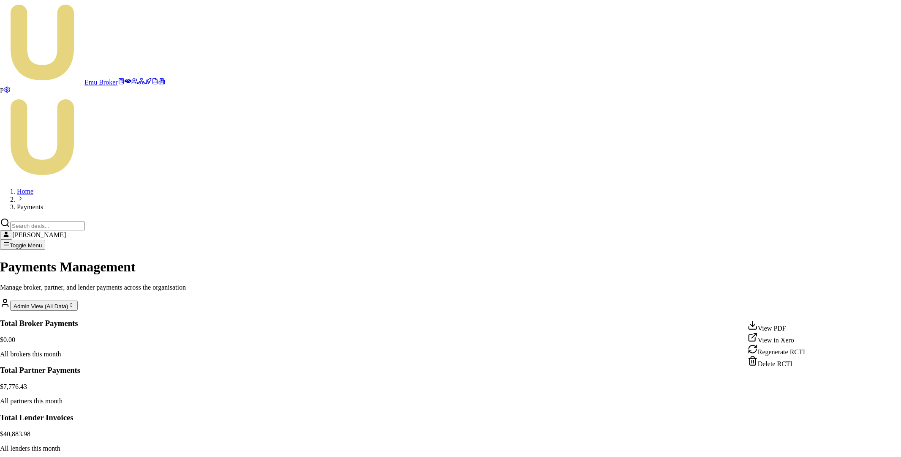
click at [787, 327] on div "View PDF" at bounding box center [776, 326] width 57 height 12
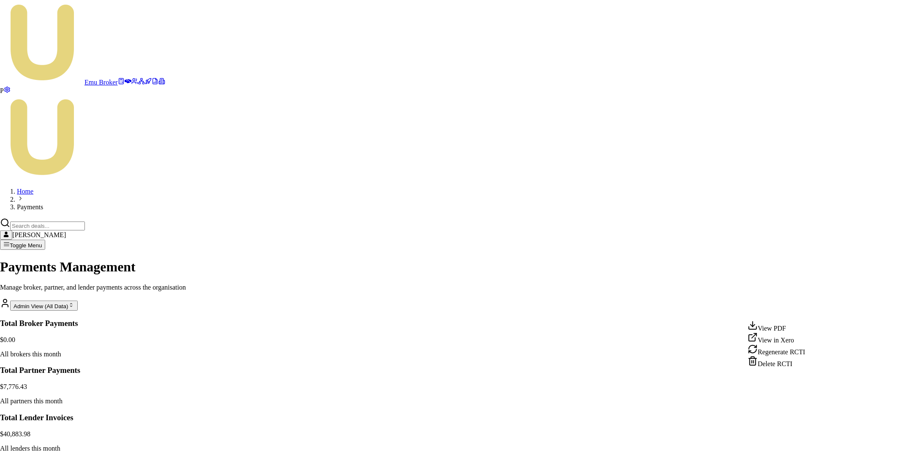
click at [807, 391] on html "Emu Broker P Home Payments Matt Leeburn Toggle Menu Payments Management Manage …" at bounding box center [450, 352] width 901 height 704
click at [795, 368] on div "Delete RCTI" at bounding box center [776, 362] width 57 height 12
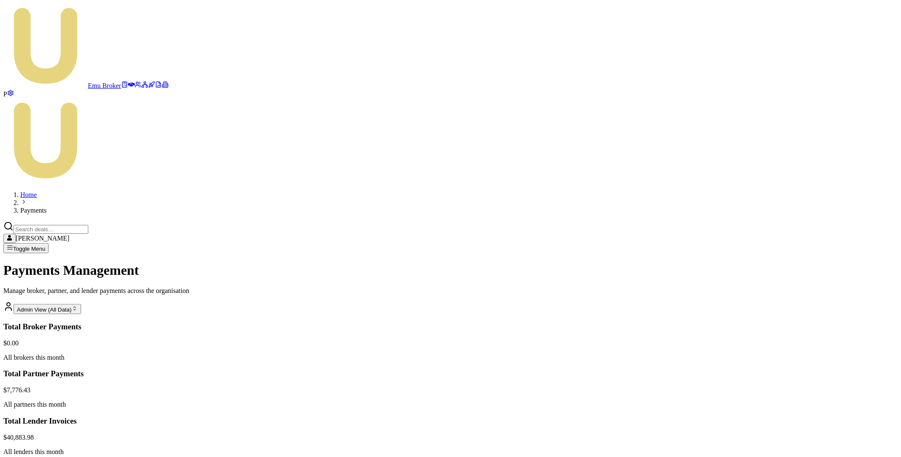
click at [805, 388] on html "Emu Broker P Home Payments Matt Leeburn Toggle Menu Payments Management Manage …" at bounding box center [450, 354] width 901 height 708
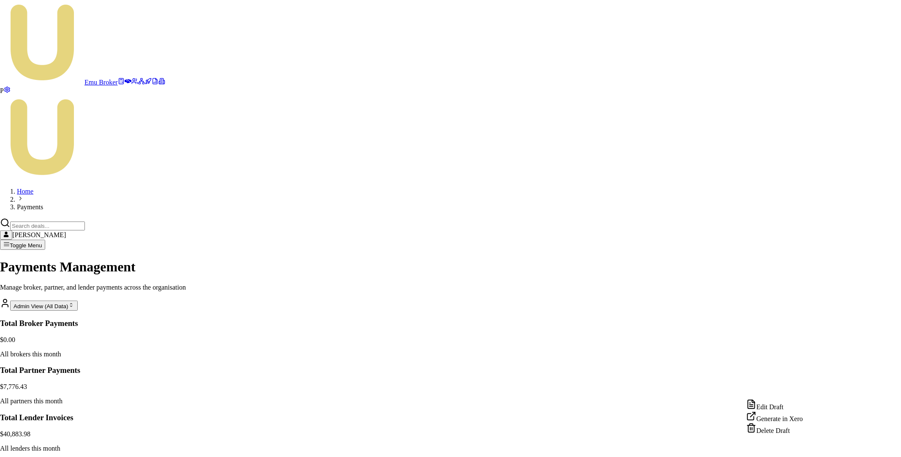
click at [784, 404] on div "Edit Draft" at bounding box center [775, 405] width 57 height 12
type input "INV-333"
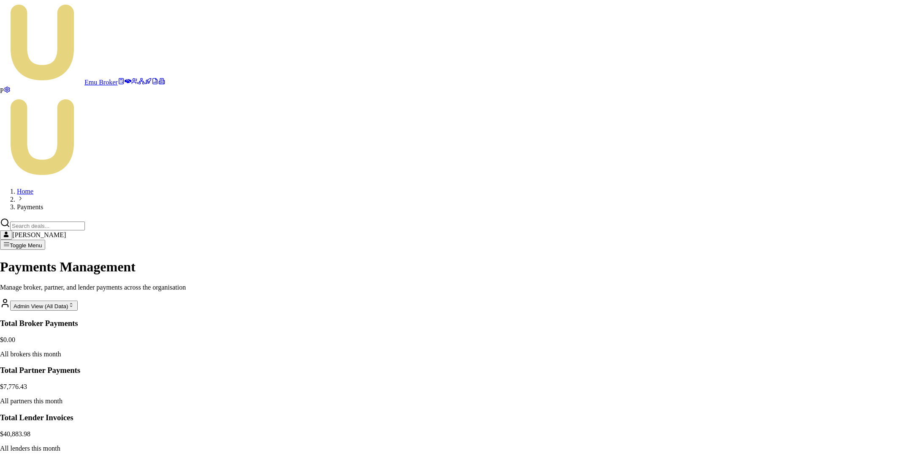
type input "53"
type input "INV-222"
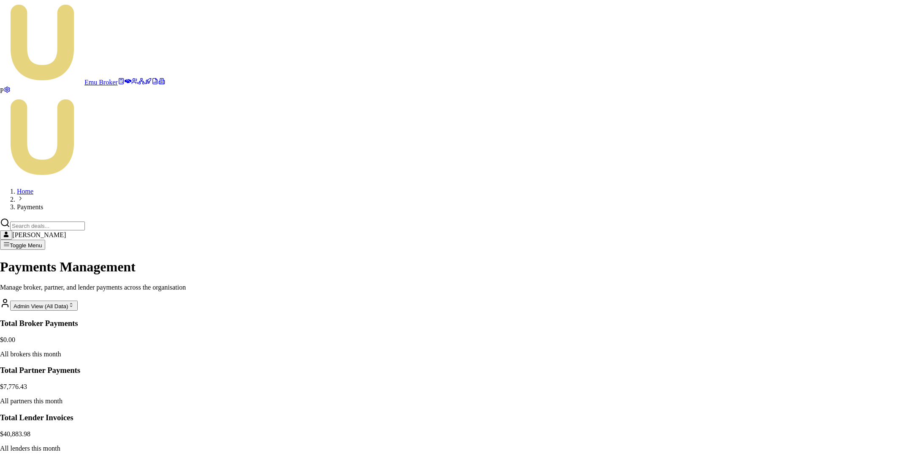
type input "12"
type input "INV-333 Equifax"
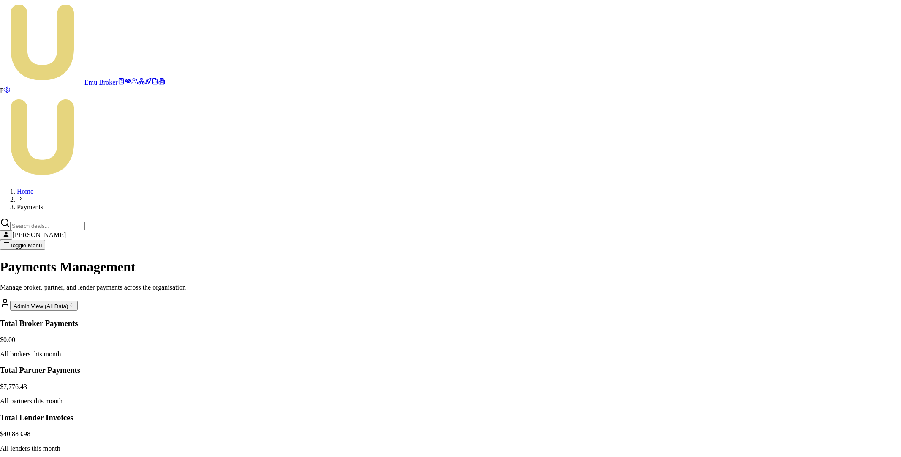
type input "INV-222 Printing"
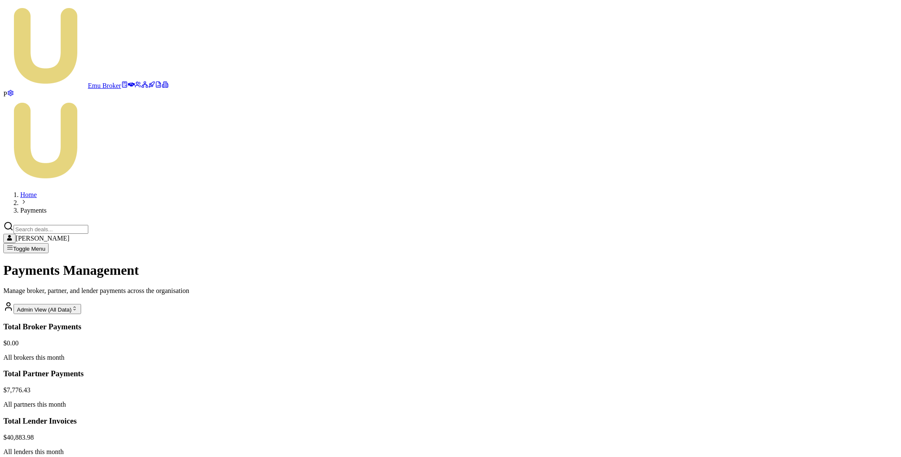
click at [810, 390] on html "Emu Broker P Home Payments Matt Leeburn Toggle Menu Payments Management Manage …" at bounding box center [450, 354] width 901 height 708
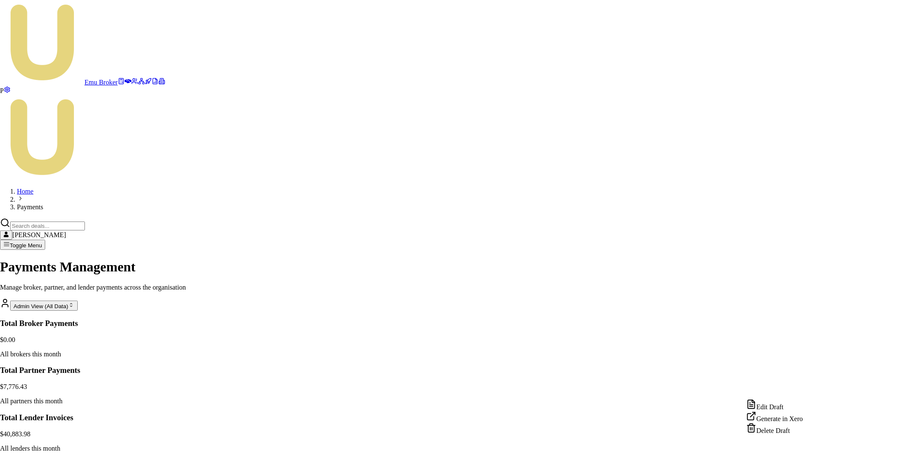
click at [778, 409] on div "Edit Draft" at bounding box center [775, 405] width 57 height 12
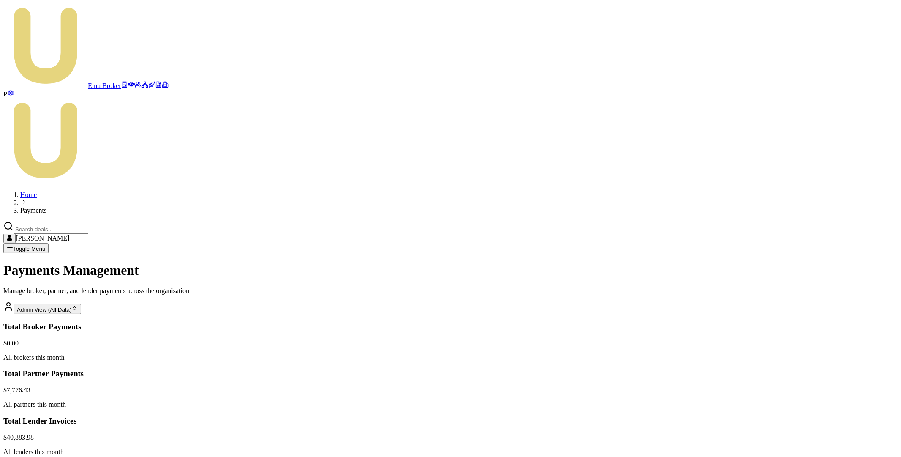
click at [813, 392] on html "Emu Broker P Home Payments Matt Leeburn Toggle Menu Payments Management Manage …" at bounding box center [450, 354] width 901 height 708
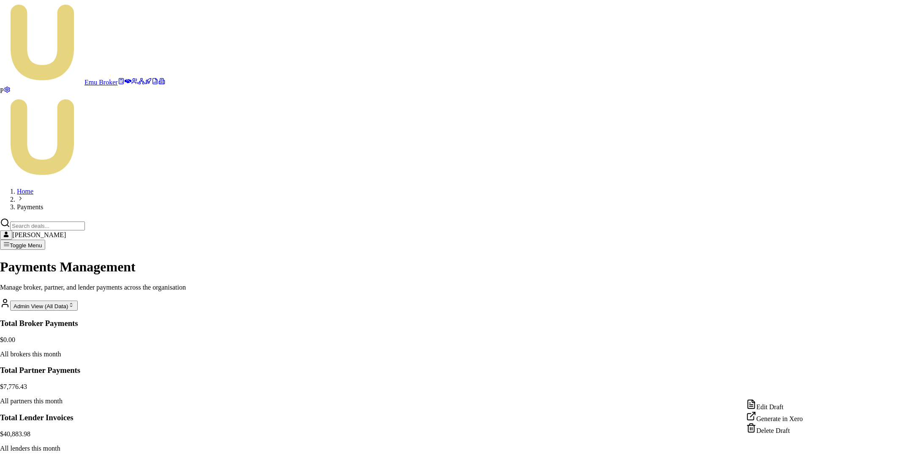
click at [781, 420] on div "Generate in Xero" at bounding box center [775, 417] width 57 height 12
